Goal: Entertainment & Leisure: Consume media (video, audio)

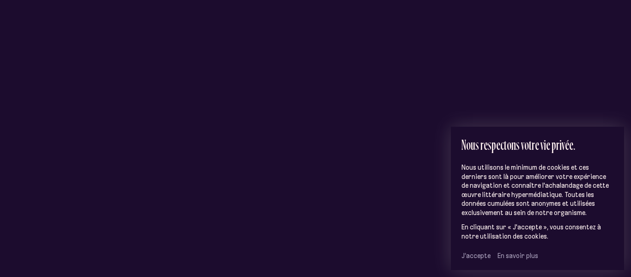
click at [468, 254] on span "J’accepte" at bounding box center [475, 255] width 29 height 8
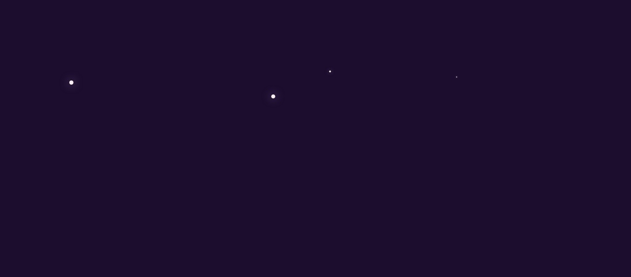
click at [343, 155] on div "C o n s t e l l a t i o n s" at bounding box center [315, 146] width 240 height 87
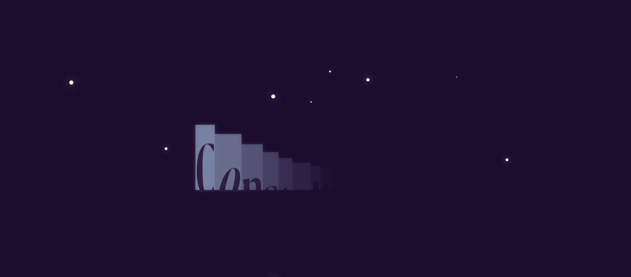
click at [343, 175] on div "a" at bounding box center [339, 211] width 19 height 73
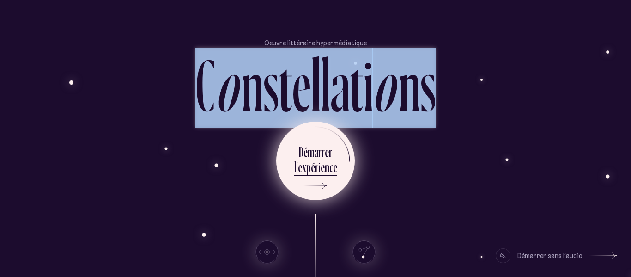
click at [322, 175] on div "e" at bounding box center [322, 167] width 4 height 18
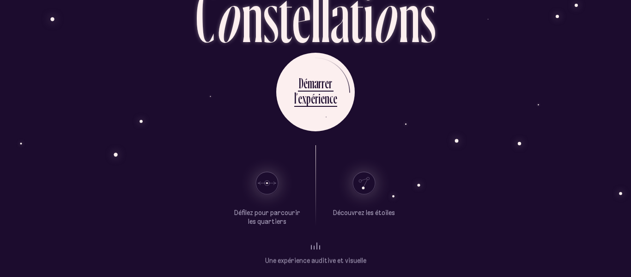
scroll to position [69, 0]
click at [265, 187] on use at bounding box center [267, 183] width 22 height 22
click at [606, 187] on icon at bounding box center [605, 186] width 28 height 69
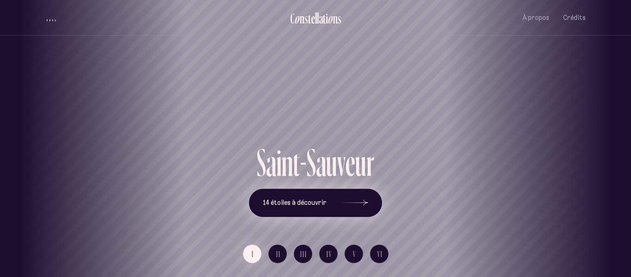
click at [332, 201] on button "14 étoiles à découvrir" at bounding box center [315, 202] width 133 height 29
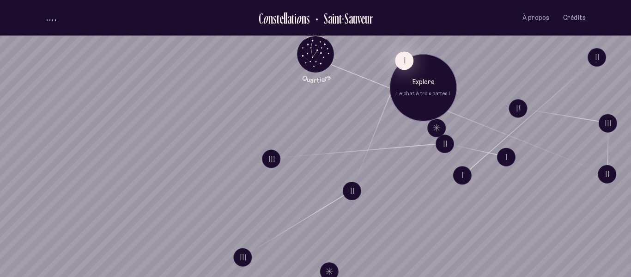
click at [405, 57] on button "I" at bounding box center [404, 60] width 18 height 18
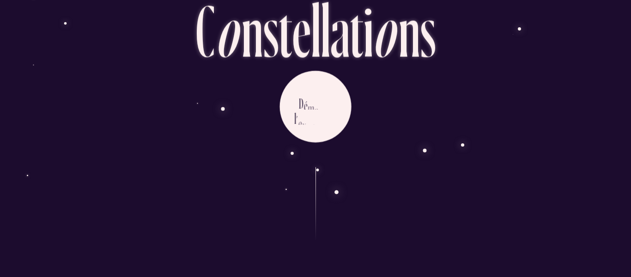
scroll to position [59, 0]
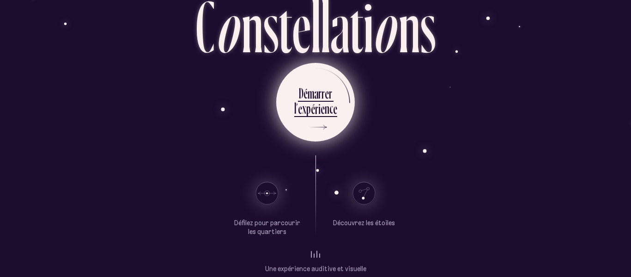
click at [320, 114] on div "e" at bounding box center [322, 108] width 4 height 18
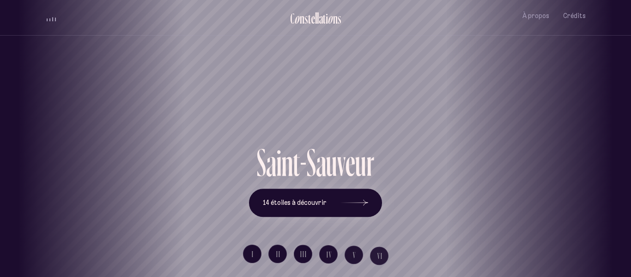
click at [306, 208] on div "[GEOGRAPHIC_DATA] [GEOGRAPHIC_DATA] [GEOGRAPHIC_DATA][PERSON_NAME][GEOGRAPHIC_D…" at bounding box center [315, 138] width 631 height 277
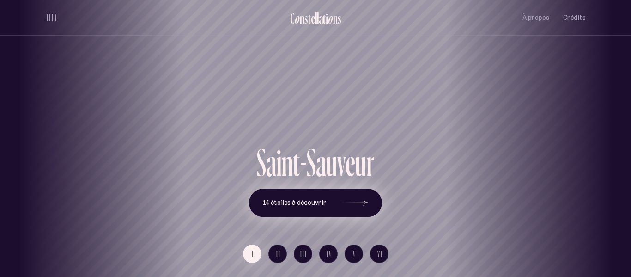
click at [306, 208] on button "14 étoiles à découvrir" at bounding box center [315, 202] width 133 height 29
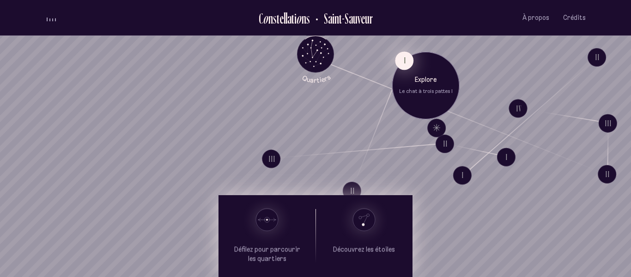
click at [401, 60] on button "I" at bounding box center [404, 60] width 18 height 18
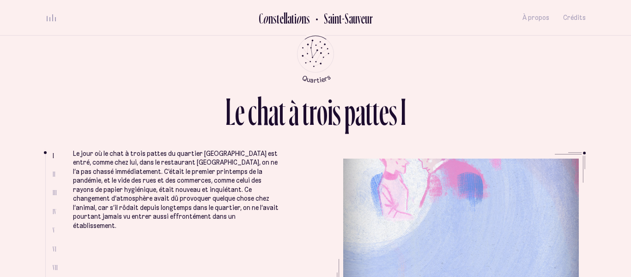
click at [160, 252] on li "Le jour où le chat à trois pattes du quartier [GEOGRAPHIC_DATA] est entré, comm…" at bounding box center [175, 236] width 205 height 238
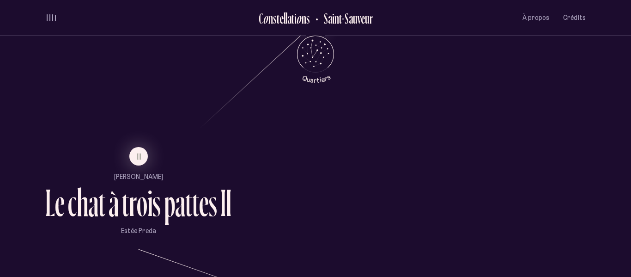
scroll to position [529, 0]
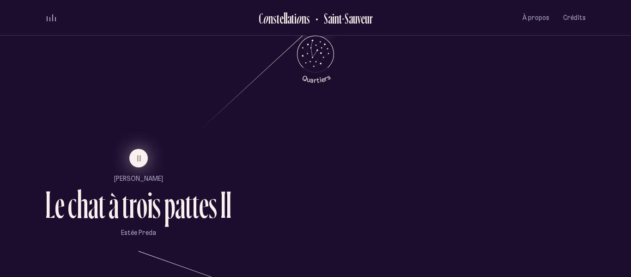
click at [139, 159] on span "II" at bounding box center [139, 158] width 5 height 8
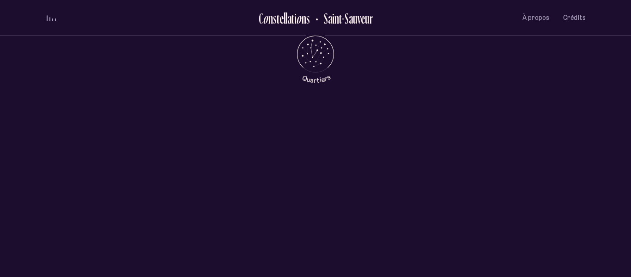
scroll to position [0, 0]
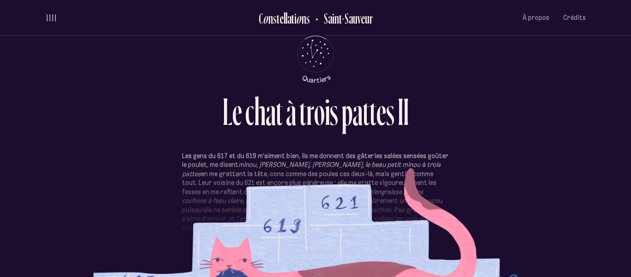
click at [266, 211] on p "Les gens du 617 et du 619 m’aiment bien, ils me donnent des gâteries salées sen…" at bounding box center [315, 209] width 267 height 117
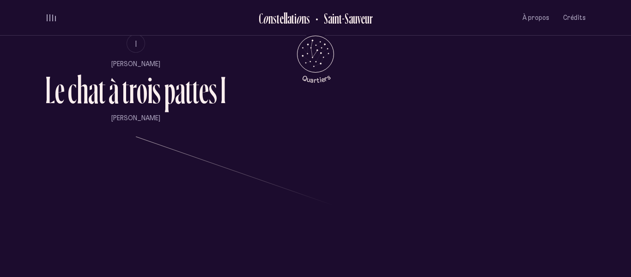
scroll to position [644, 0]
click at [491, 263] on span "III" at bounding box center [490, 261] width 7 height 8
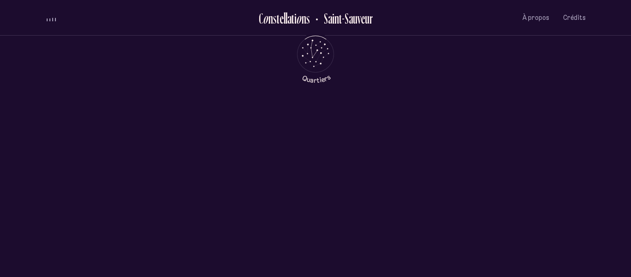
scroll to position [0, 0]
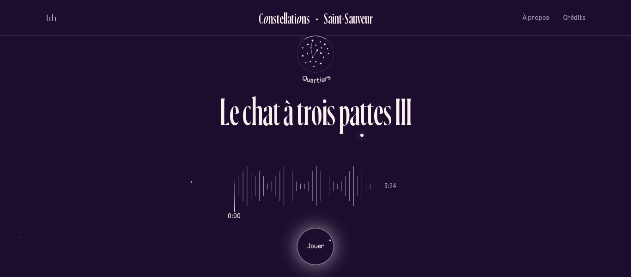
click at [313, 246] on p "Jouer" at bounding box center [315, 245] width 23 height 9
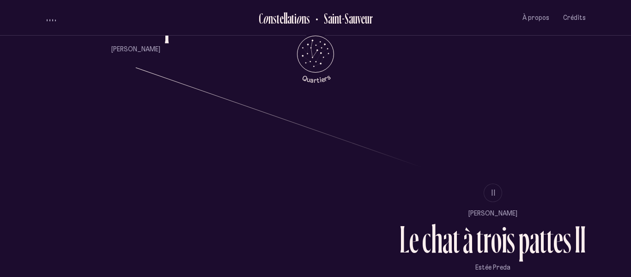
scroll to position [713, 0]
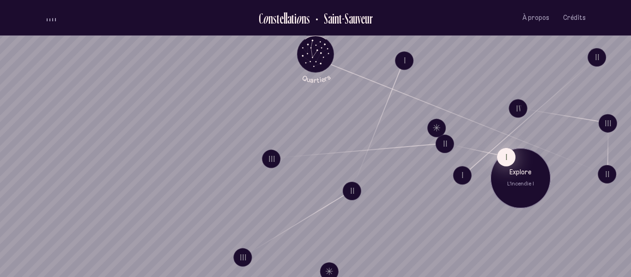
click at [509, 160] on button "I" at bounding box center [506, 156] width 18 height 18
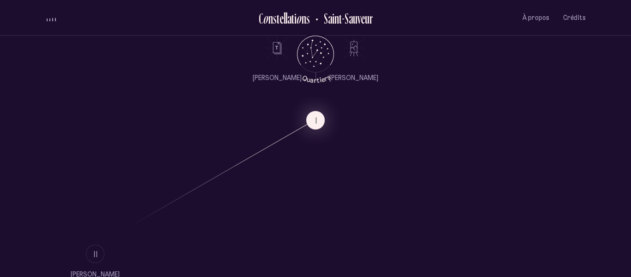
scroll to position [435, 0]
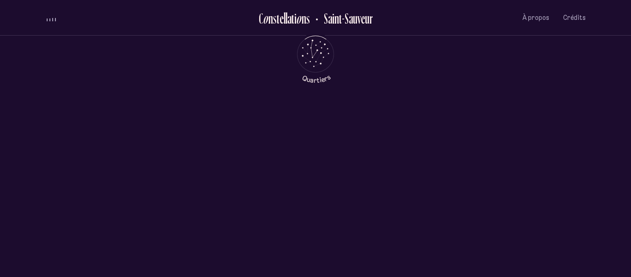
scroll to position [0, 0]
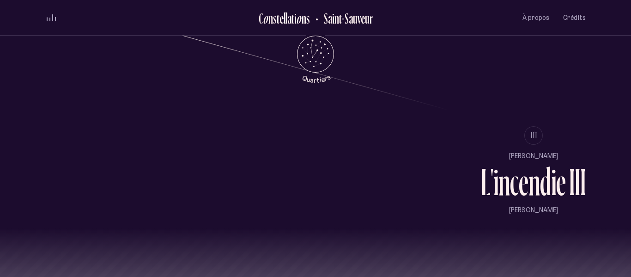
scroll to position [771, 0]
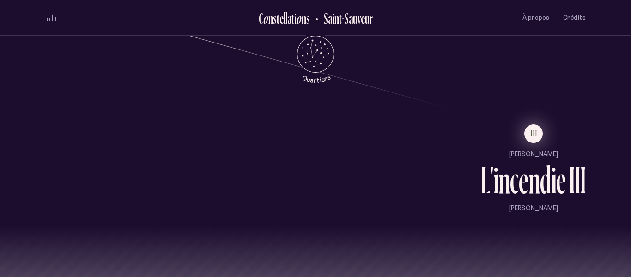
click at [532, 130] on span "III" at bounding box center [534, 133] width 7 height 8
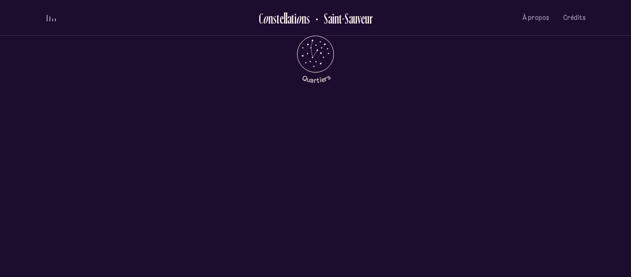
scroll to position [0, 0]
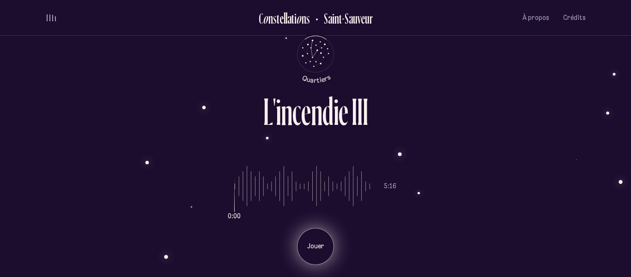
click at [312, 249] on p "Jouer" at bounding box center [315, 245] width 23 height 9
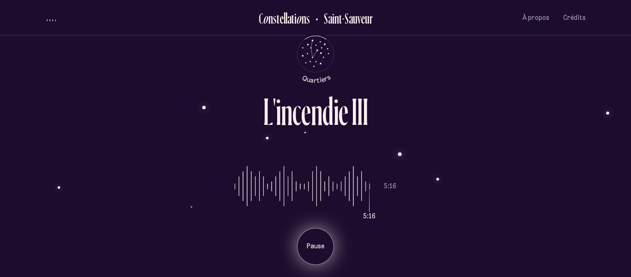
drag, startPoint x: 364, startPoint y: 186, endPoint x: 383, endPoint y: 192, distance: 19.3
type input "***"
click at [370, 192] on input "range" at bounding box center [302, 185] width 135 height 69
